Goal: Information Seeking & Learning: Learn about a topic

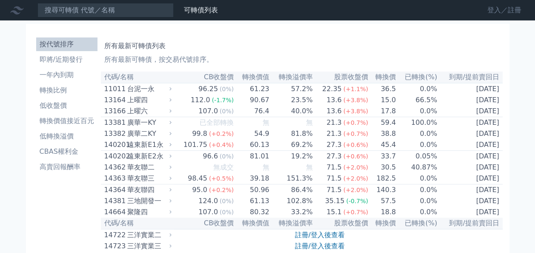
click at [489, 8] on link "登入／註冊" at bounding box center [504, 10] width 48 height 14
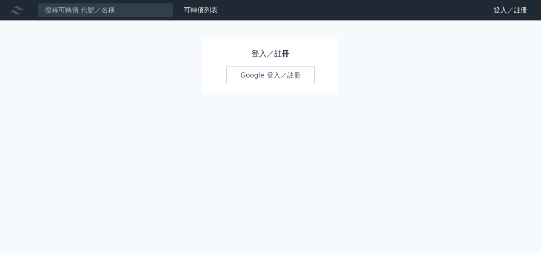
click at [291, 72] on link "Google 登入／註冊" at bounding box center [270, 75] width 88 height 18
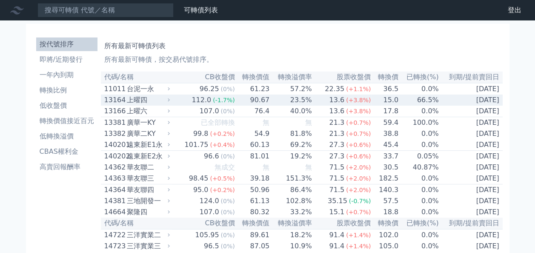
click at [141, 98] on div "上曜四" at bounding box center [147, 100] width 41 height 10
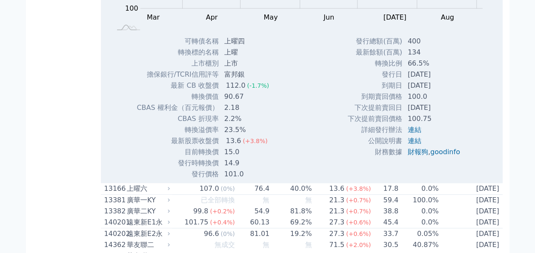
scroll to position [213, 0]
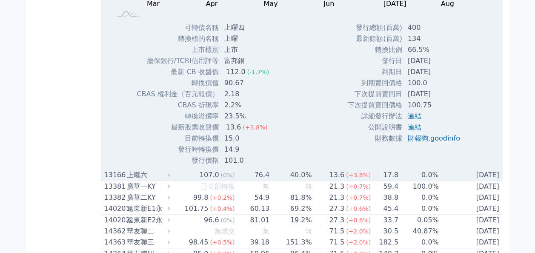
click at [283, 180] on td "40.0%" at bounding box center [291, 174] width 42 height 11
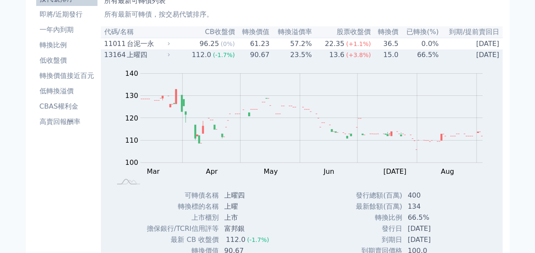
scroll to position [0, 0]
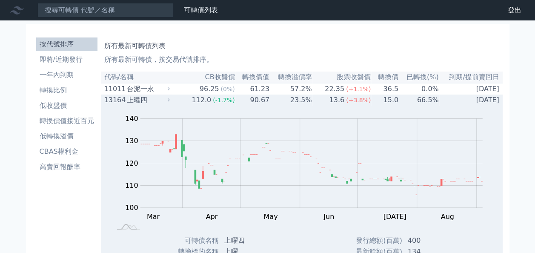
click at [353, 99] on span "(+3.8%)" at bounding box center [358, 100] width 25 height 7
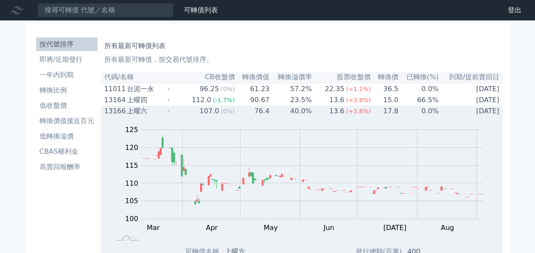
click at [330, 116] on div "13.6" at bounding box center [336, 111] width 19 height 10
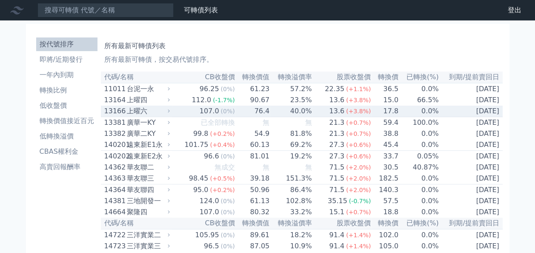
click at [416, 116] on td "0.0%" at bounding box center [419, 110] width 40 height 11
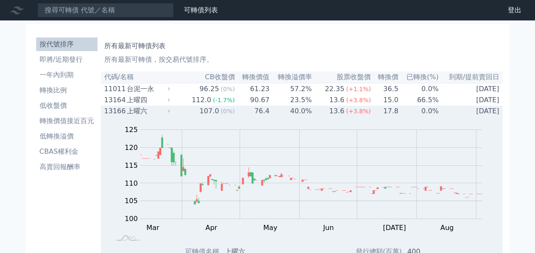
click at [371, 114] on td "17.8" at bounding box center [385, 110] width 28 height 11
